Goal: Task Accomplishment & Management: Manage account settings

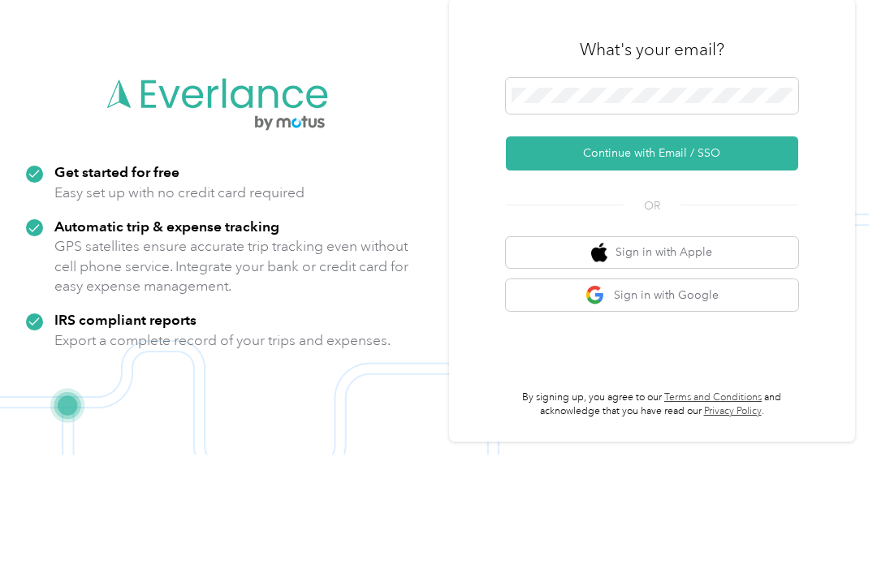
click at [692, 256] on button "Continue with Email / SSO" at bounding box center [652, 273] width 292 height 34
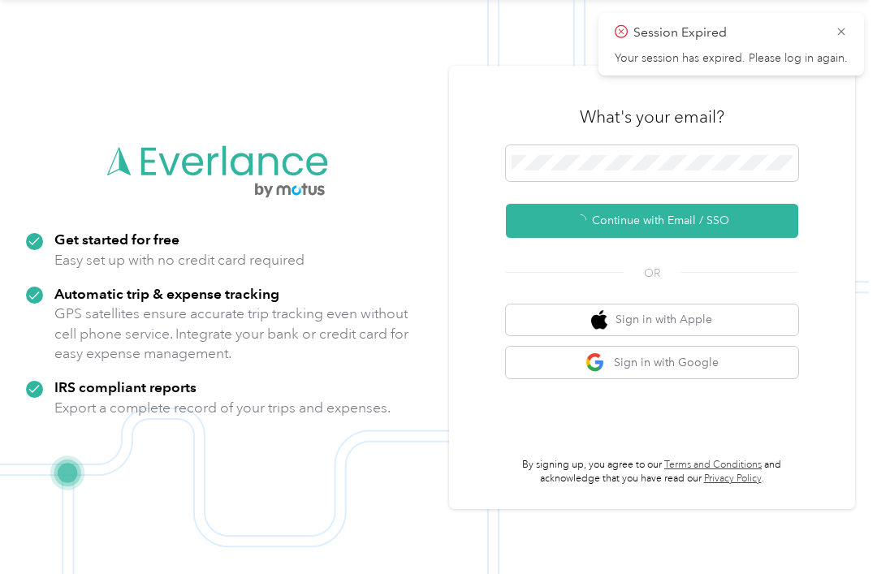
scroll to position [29, 0]
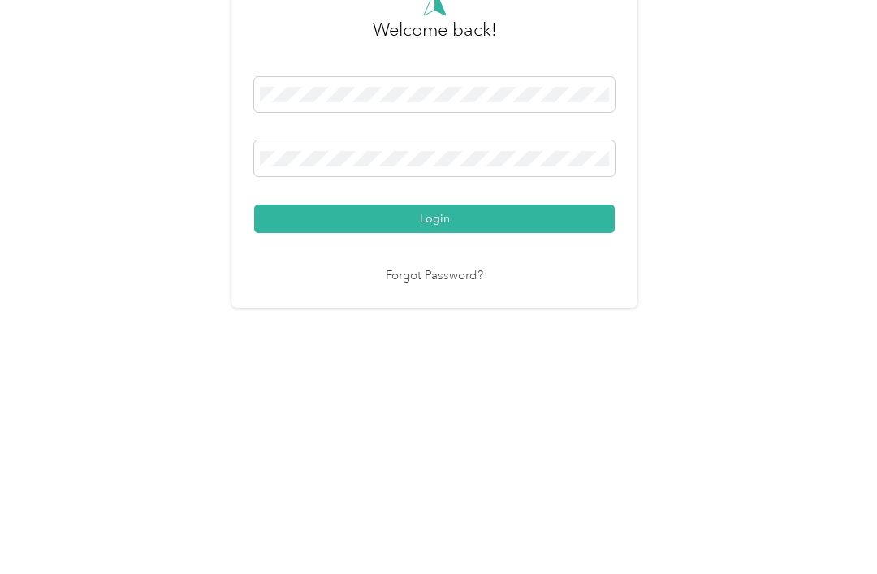
click at [526, 375] on button "Login" at bounding box center [434, 389] width 360 height 28
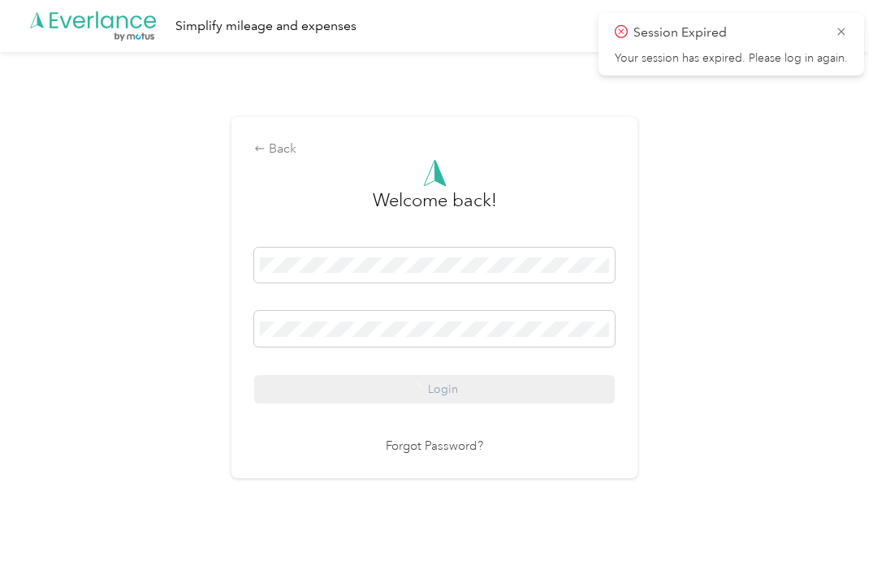
click at [846, 24] on icon at bounding box center [840, 31] width 13 height 15
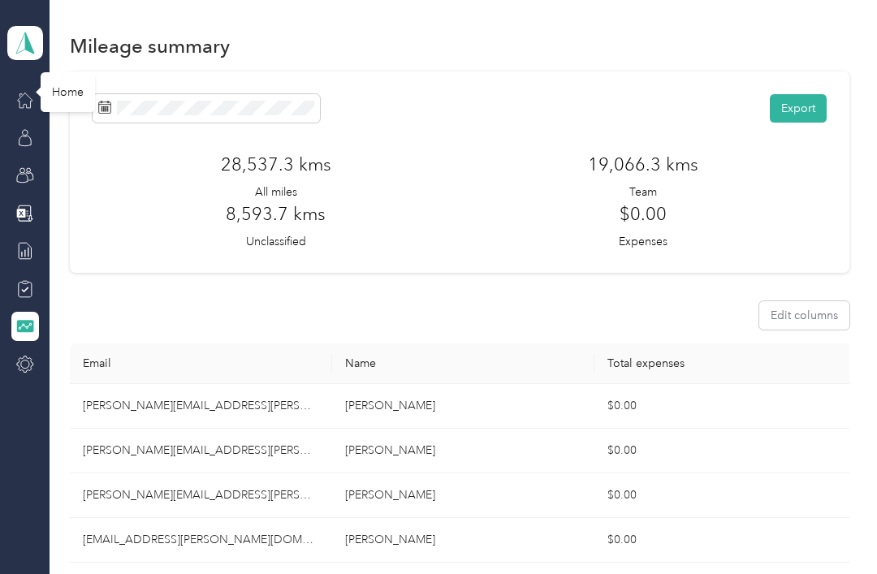
click at [23, 91] on icon at bounding box center [25, 100] width 18 height 18
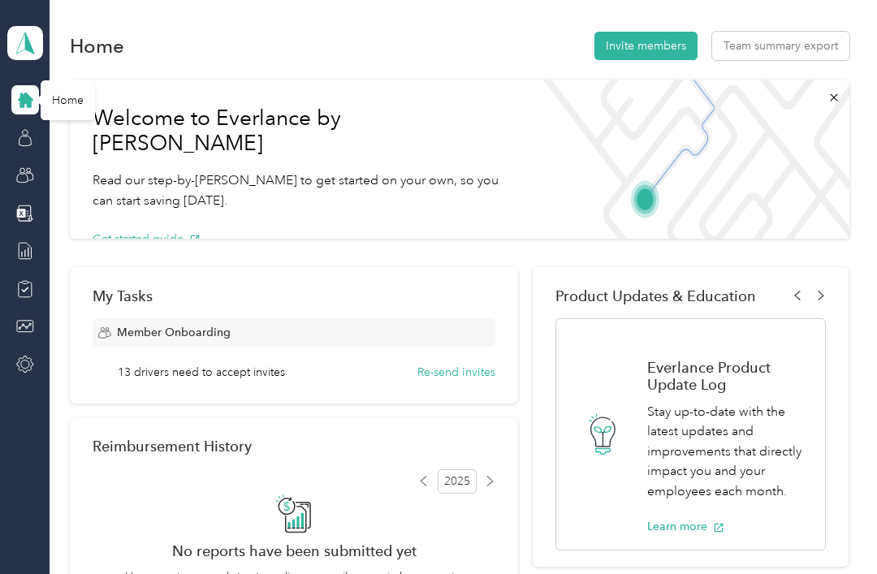
click at [675, 32] on button "Invite members" at bounding box center [645, 46] width 103 height 28
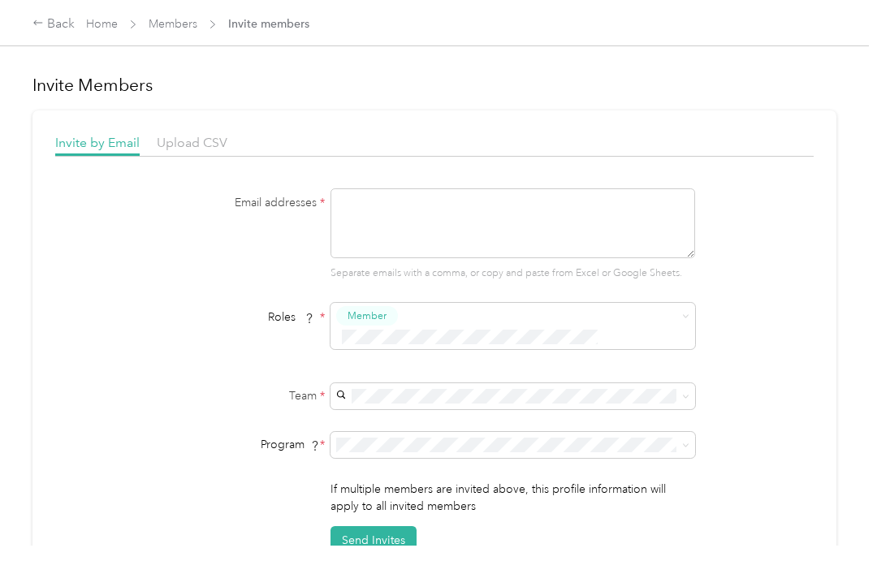
click at [403, 205] on textarea at bounding box center [512, 223] width 364 height 70
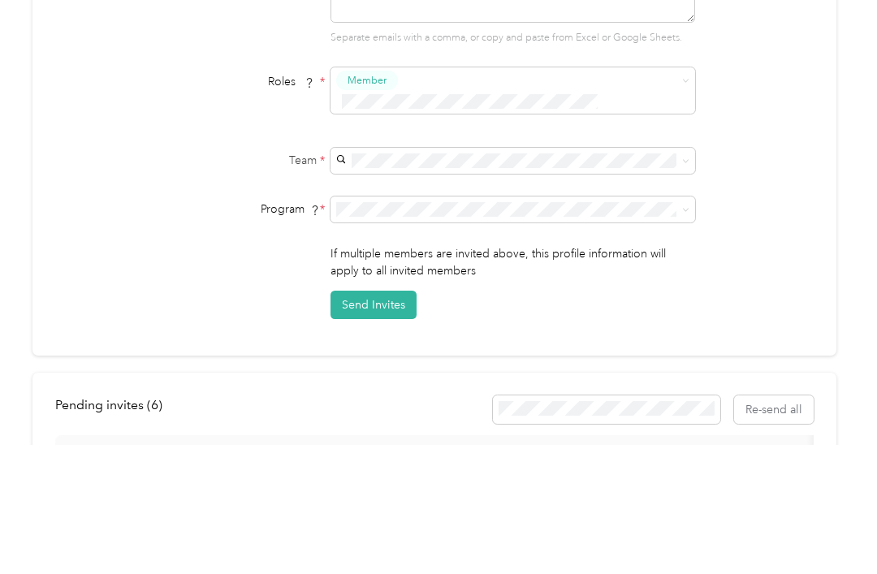
scroll to position [143, 0]
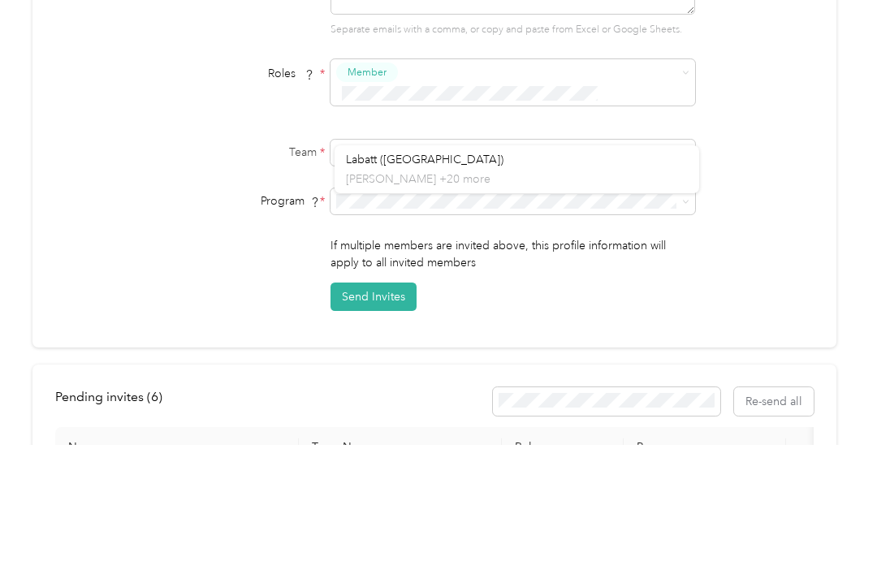
click at [407, 253] on span "Labatt ([GEOGRAPHIC_DATA])" at bounding box center [424, 260] width 157 height 14
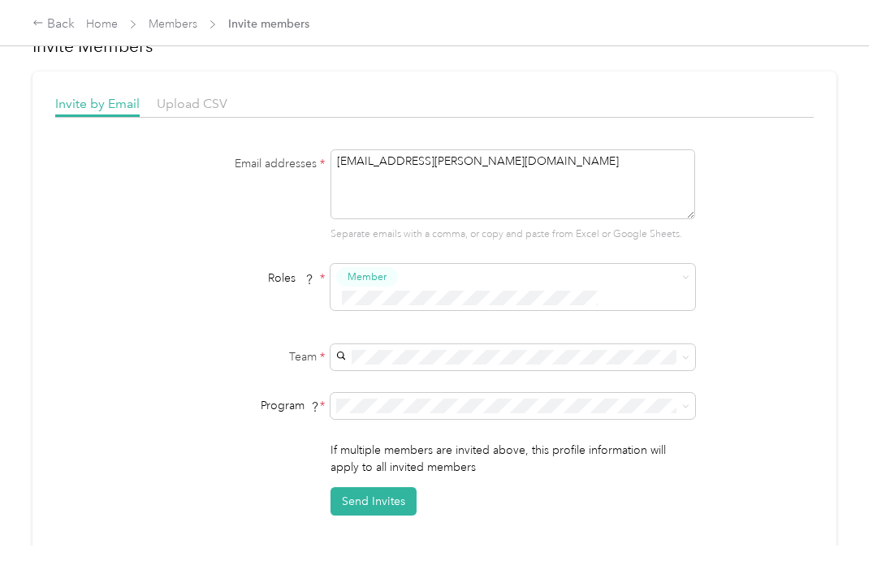
scroll to position [42, 0]
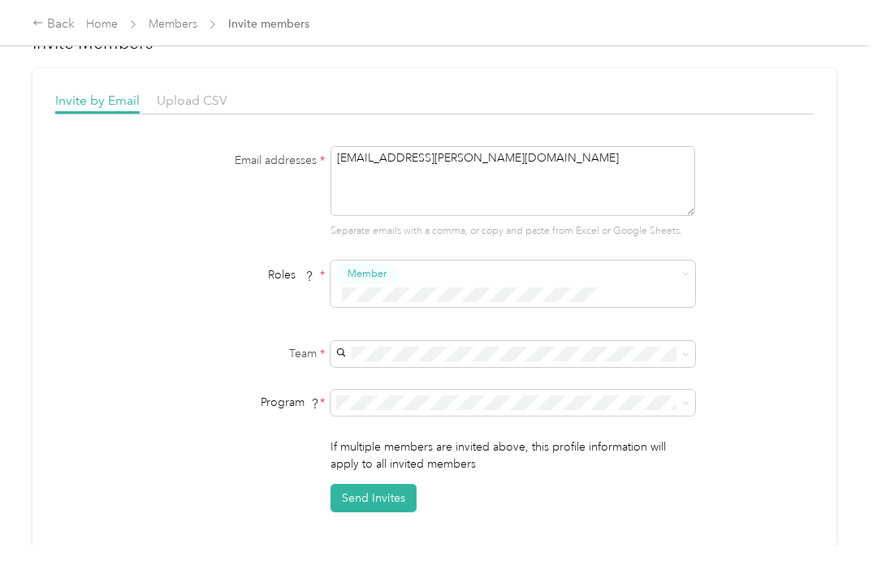
click at [390, 484] on button "Send Invites" at bounding box center [373, 498] width 86 height 28
click at [435, 341] on span at bounding box center [512, 354] width 364 height 26
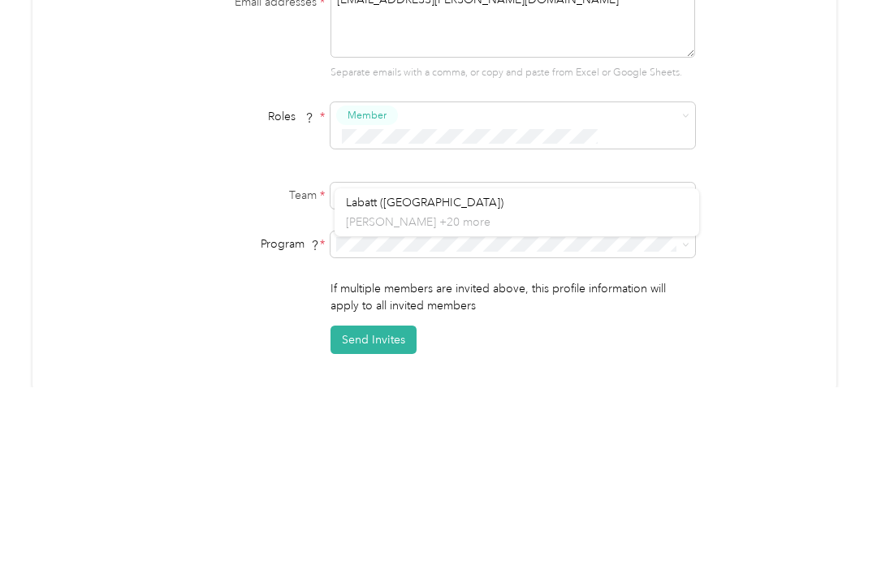
click at [405, 354] on span "Labatt ([GEOGRAPHIC_DATA])" at bounding box center [424, 361] width 157 height 14
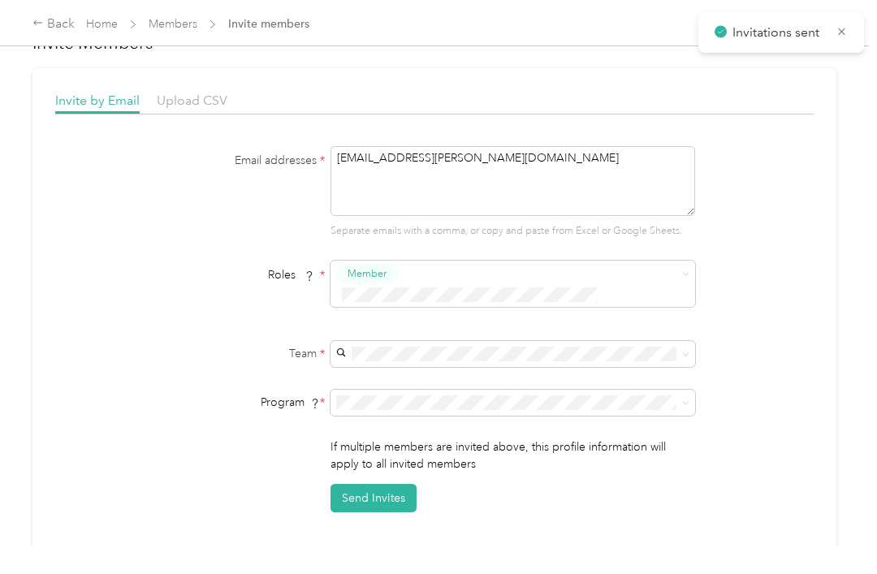
click at [389, 484] on button "Send Invites" at bounding box center [373, 498] width 86 height 28
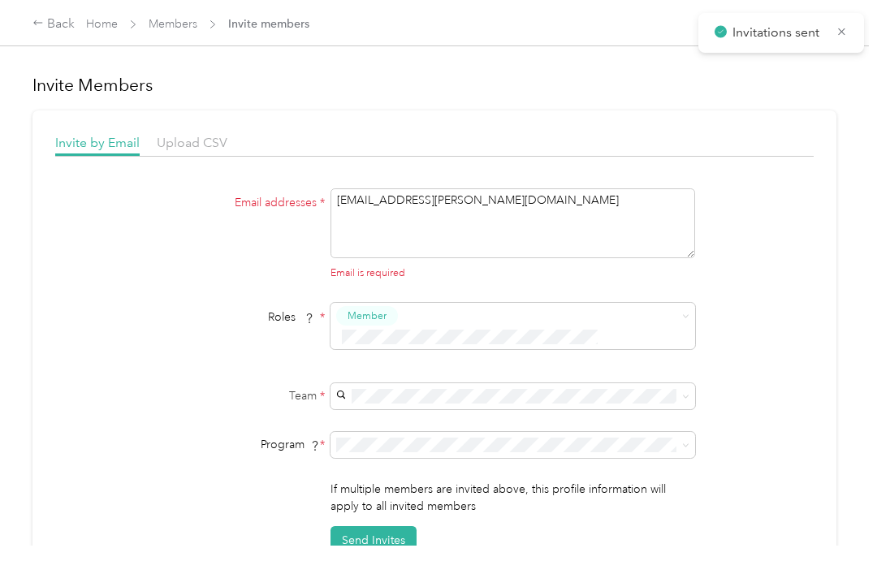
scroll to position [0, 0]
click at [507, 188] on textarea "[EMAIL_ADDRESS][PERSON_NAME][DOMAIN_NAME]" at bounding box center [512, 223] width 364 height 70
type textarea "Jeanchristo"
type textarea "[EMAIL_ADDRESS][PERSON_NAME][DOMAIN_NAME]"
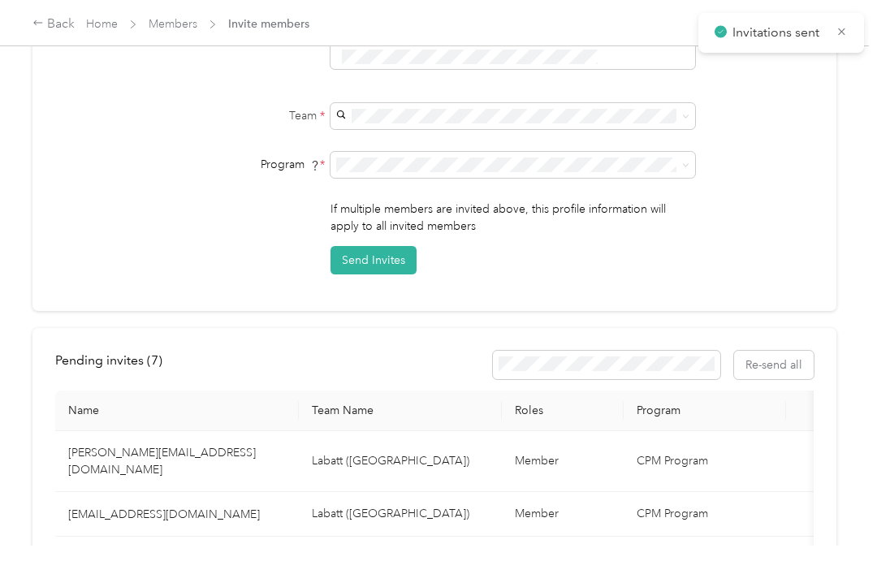
scroll to position [283, 0]
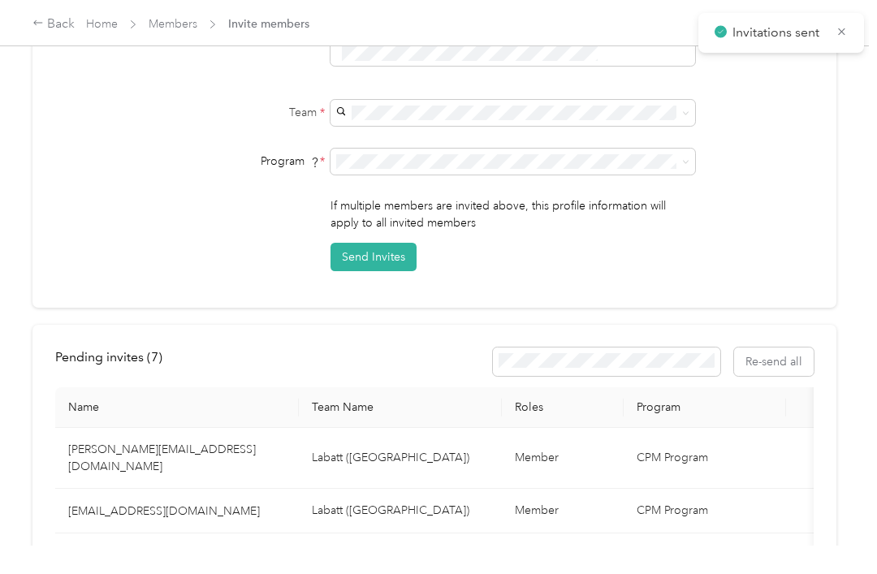
click at [389, 243] on button "Send Invites" at bounding box center [373, 257] width 86 height 28
